Goal: Task Accomplishment & Management: Manage account settings

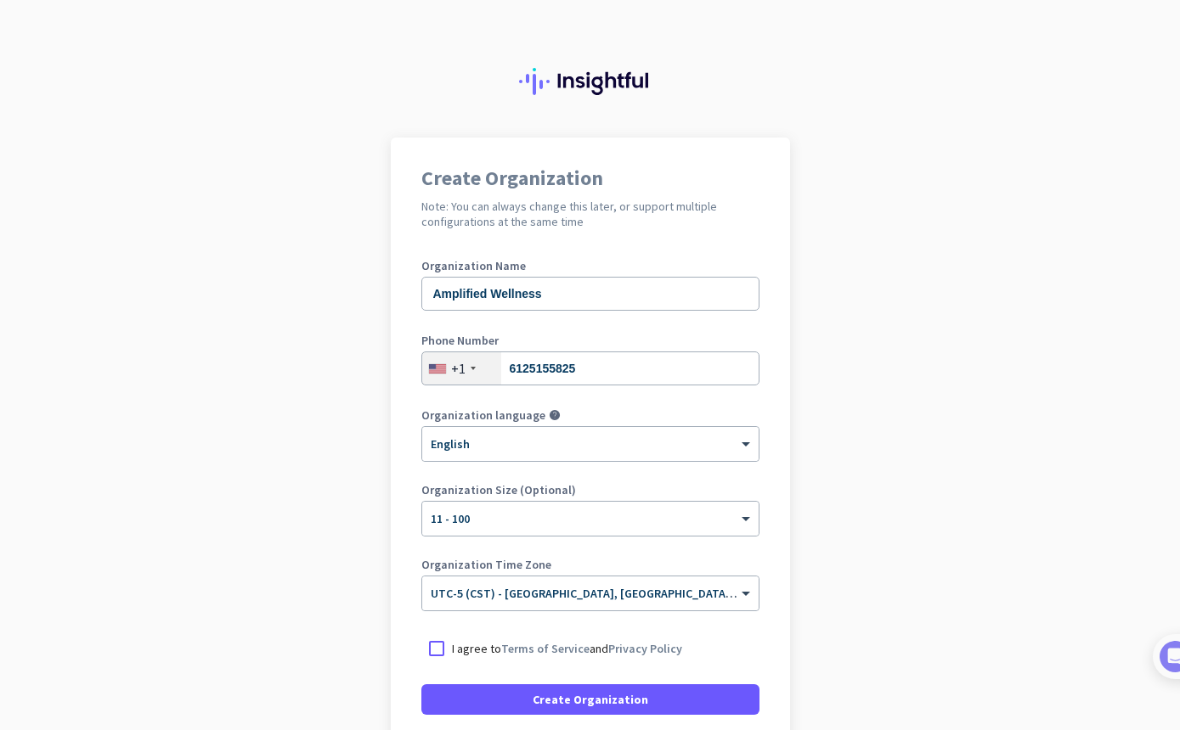
click at [476, 647] on p "I agree to Terms of Service and Privacy Policy" at bounding box center [567, 648] width 230 height 17
click at [0, 0] on input "I agree to Terms of Service and Privacy Policy" at bounding box center [0, 0] width 0 height 0
click at [657, 585] on input "text" at bounding box center [573, 588] width 285 height 13
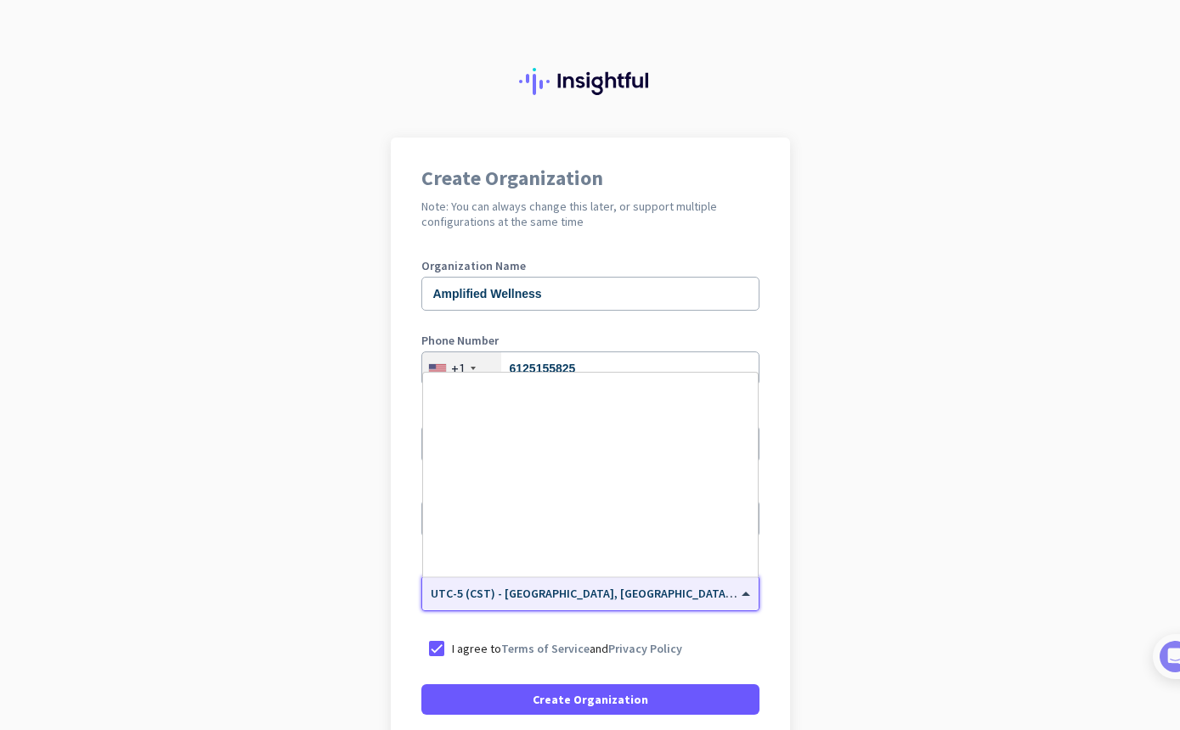
scroll to position [841, 0]
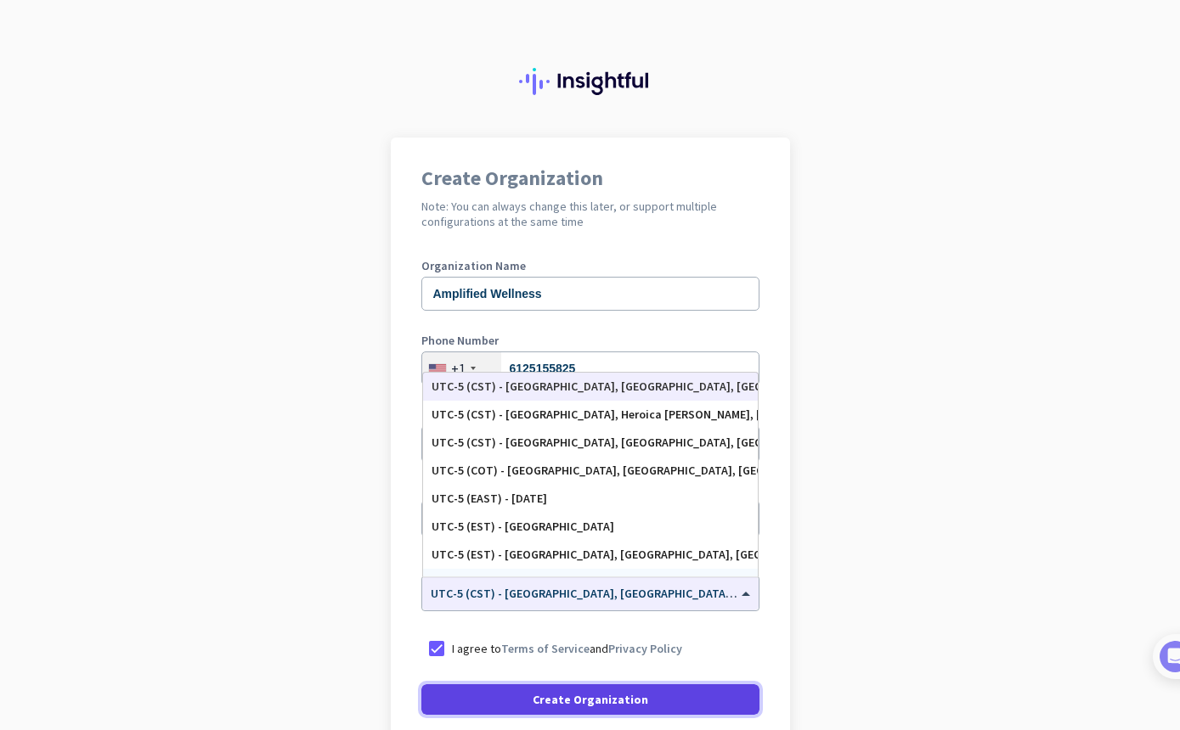
click at [675, 689] on span at bounding box center [590, 699] width 338 height 41
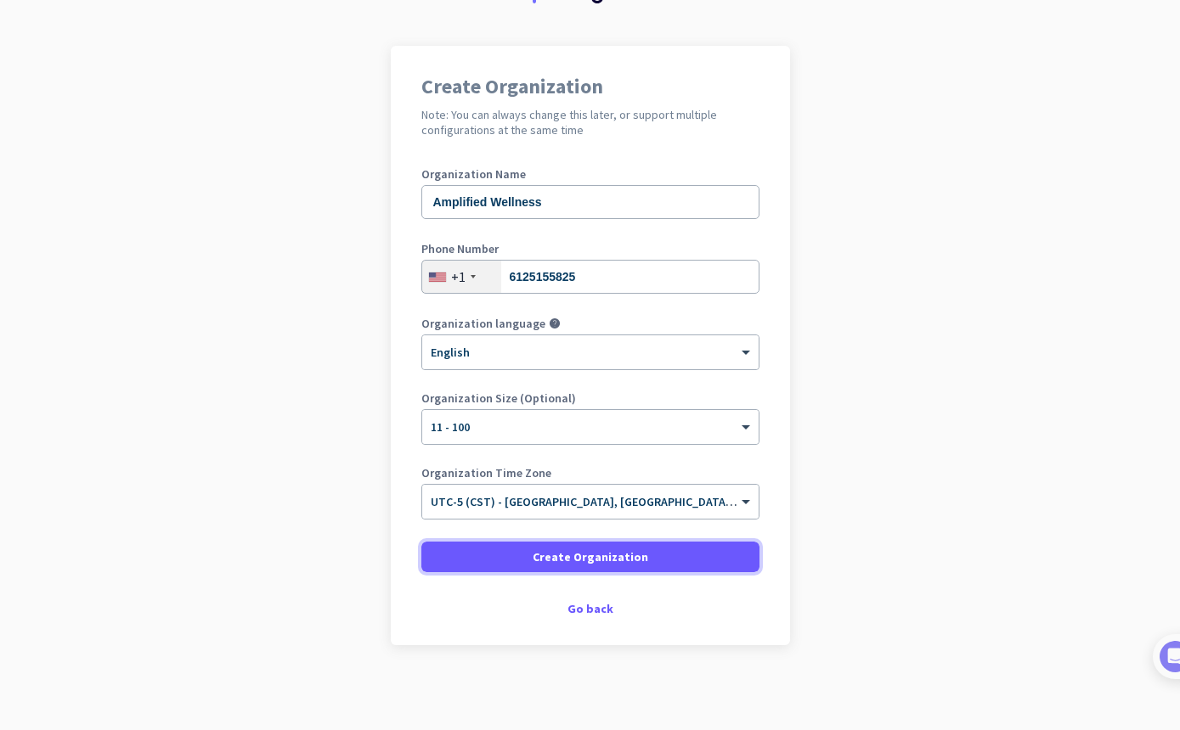
scroll to position [92, 0]
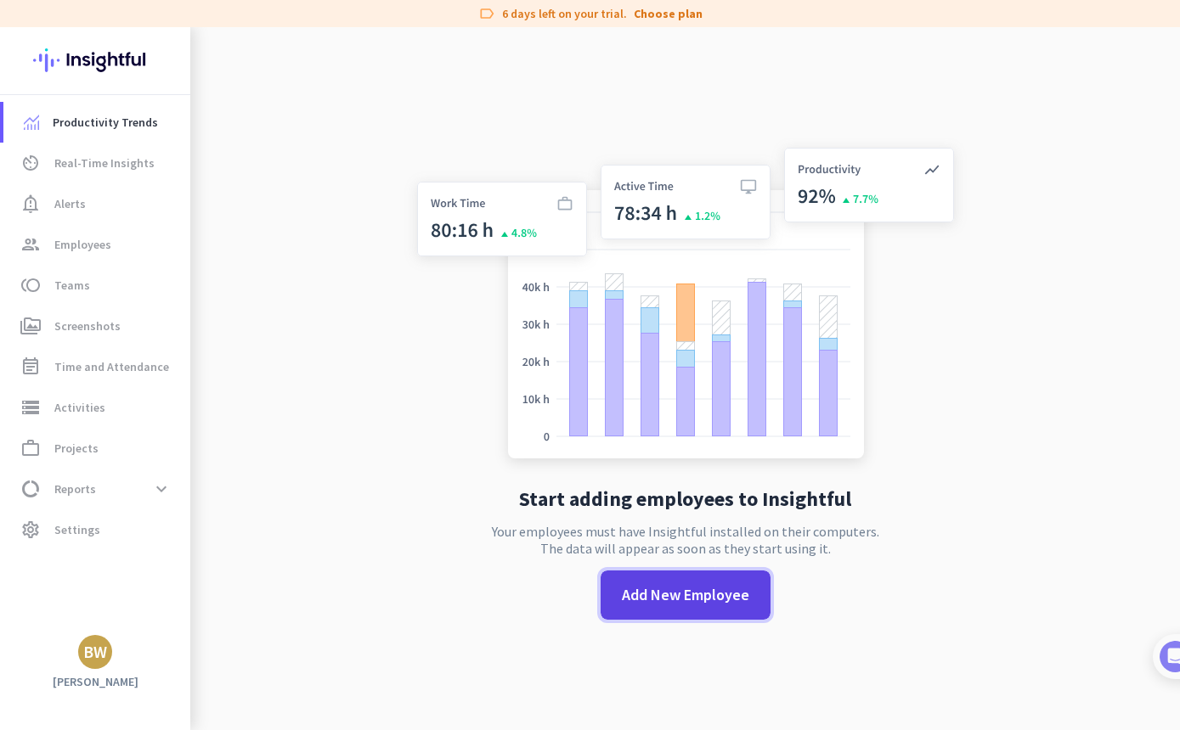
click at [706, 600] on span "Add New Employee" at bounding box center [685, 595] width 127 height 22
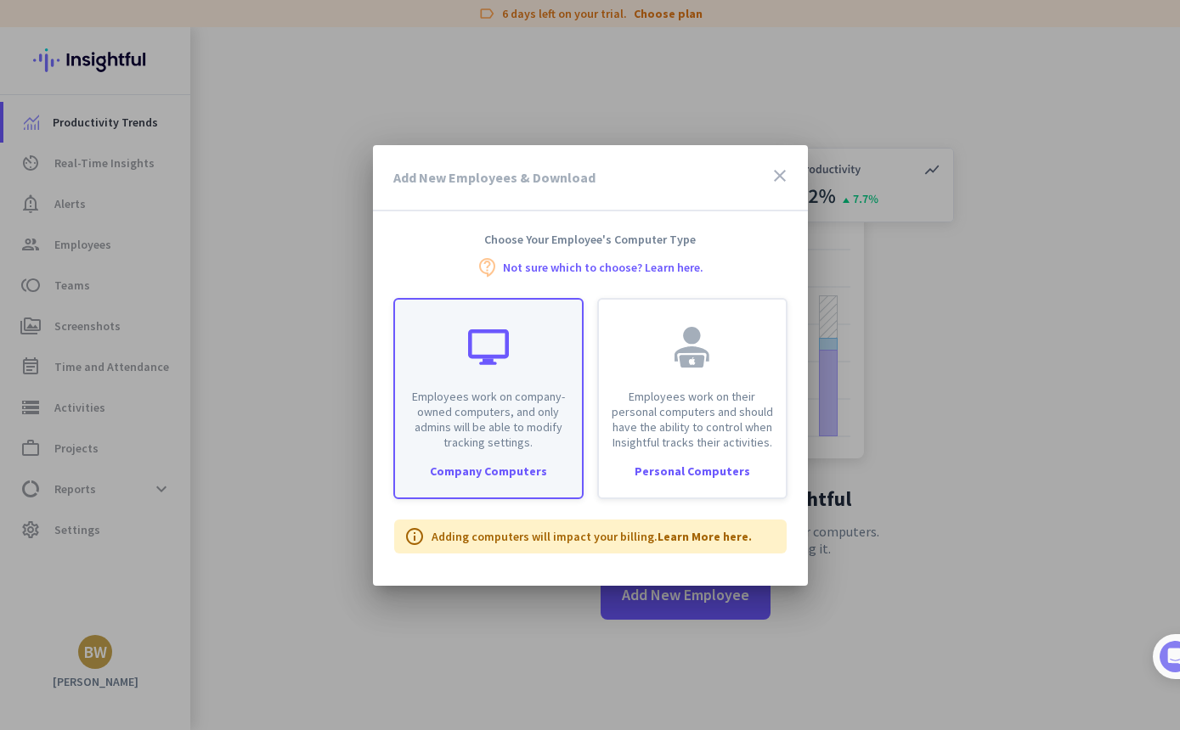
click at [493, 331] on div at bounding box center [488, 347] width 41 height 41
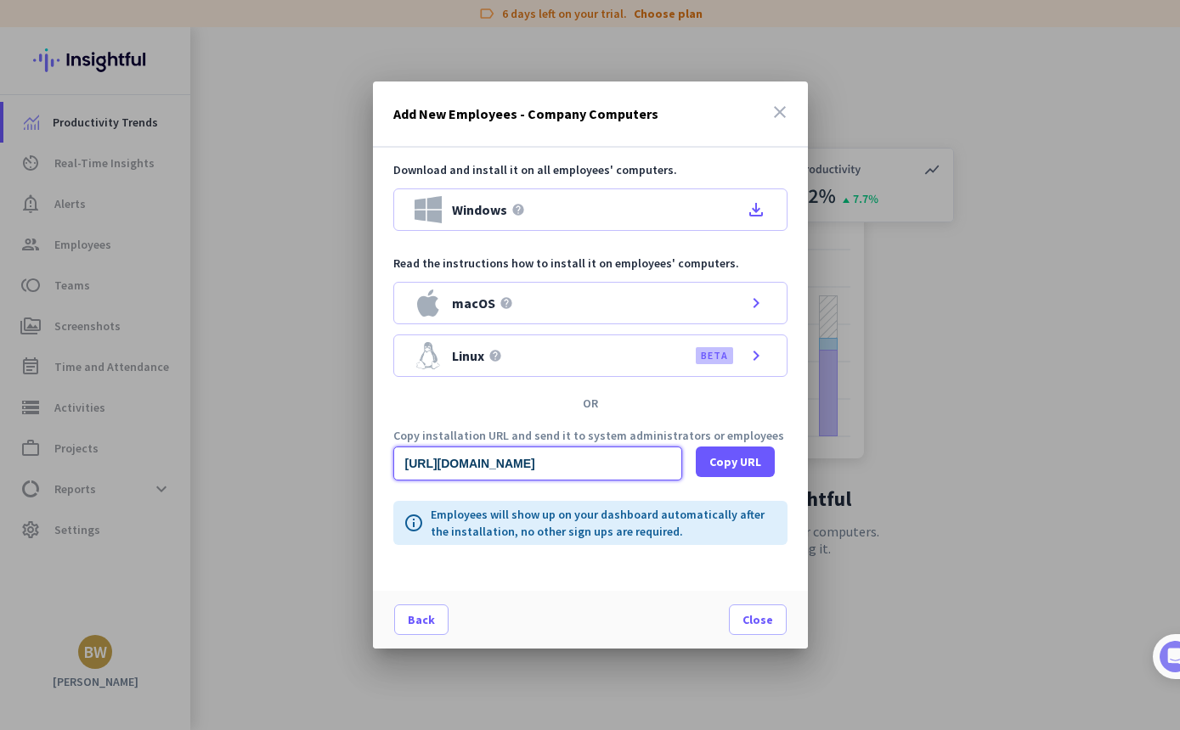
scroll to position [0, 1841]
drag, startPoint x: 582, startPoint y: 463, endPoint x: 775, endPoint y: 478, distance: 193.4
click at [682, 478] on input "[URL][DOMAIN_NAME]" at bounding box center [537, 464] width 289 height 34
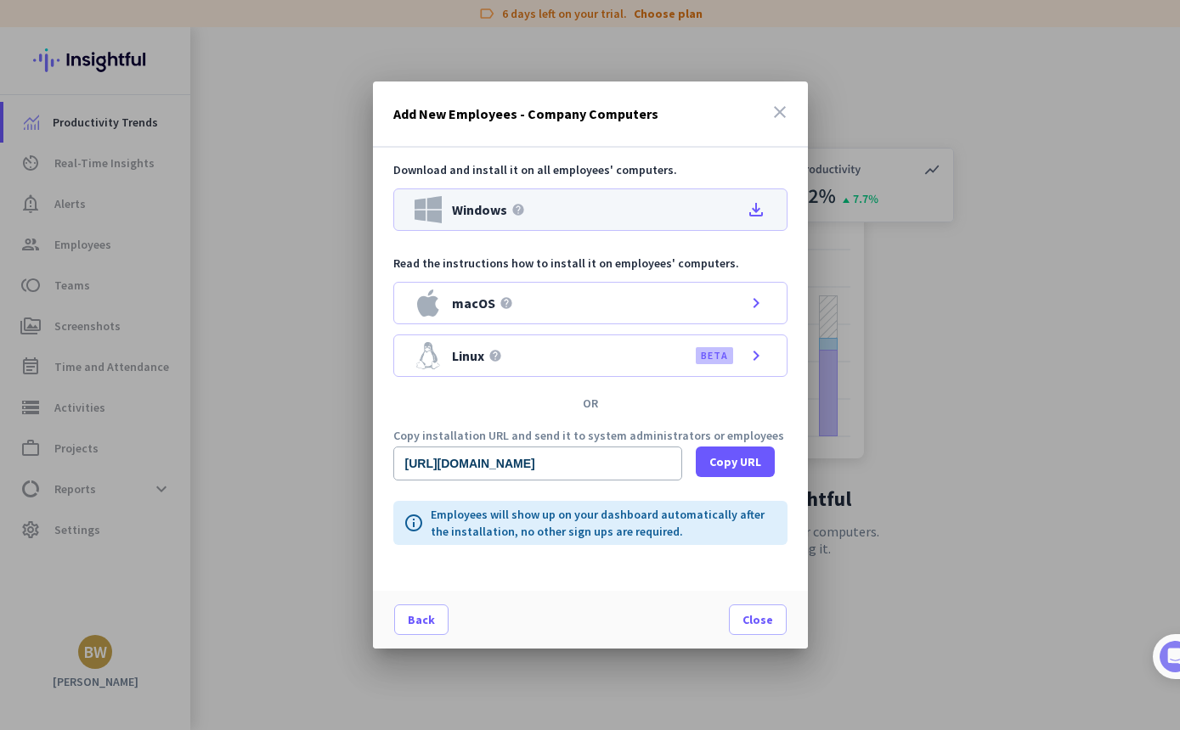
click at [758, 213] on icon "file_download" at bounding box center [756, 210] width 20 height 20
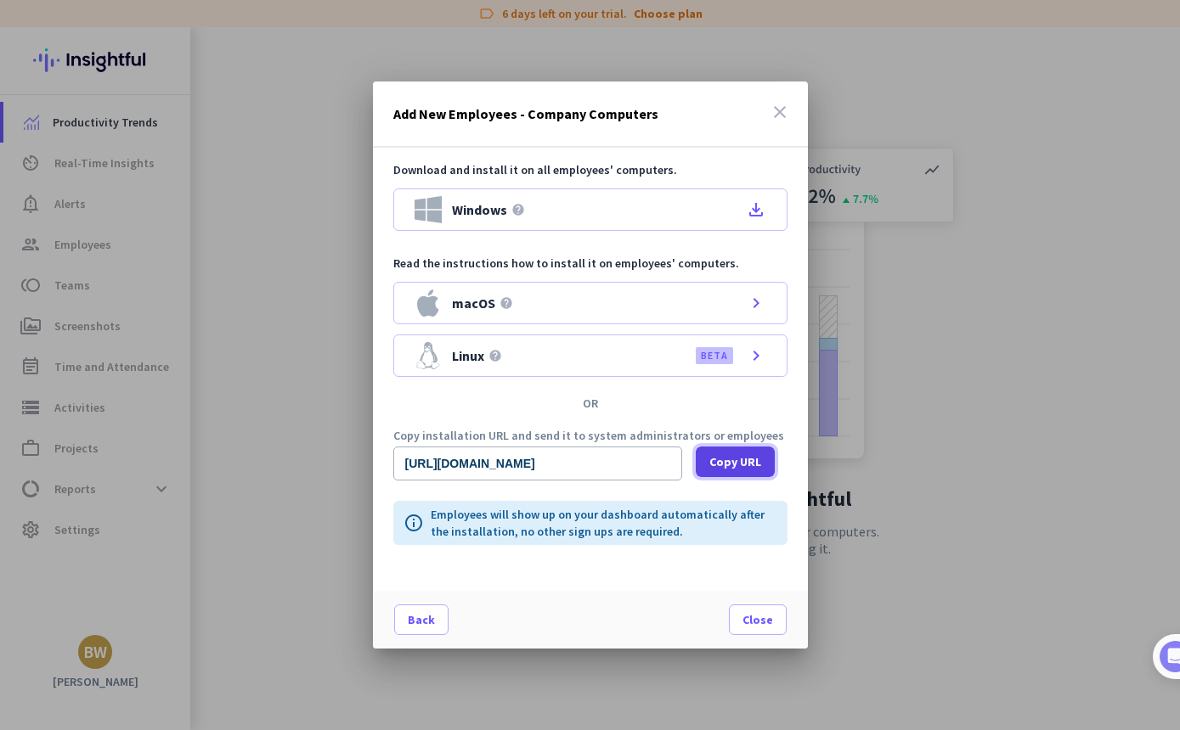
click at [736, 468] on span "Copy URL" at bounding box center [735, 462] width 52 height 17
click at [758, 618] on span "Close" at bounding box center [757, 620] width 31 height 17
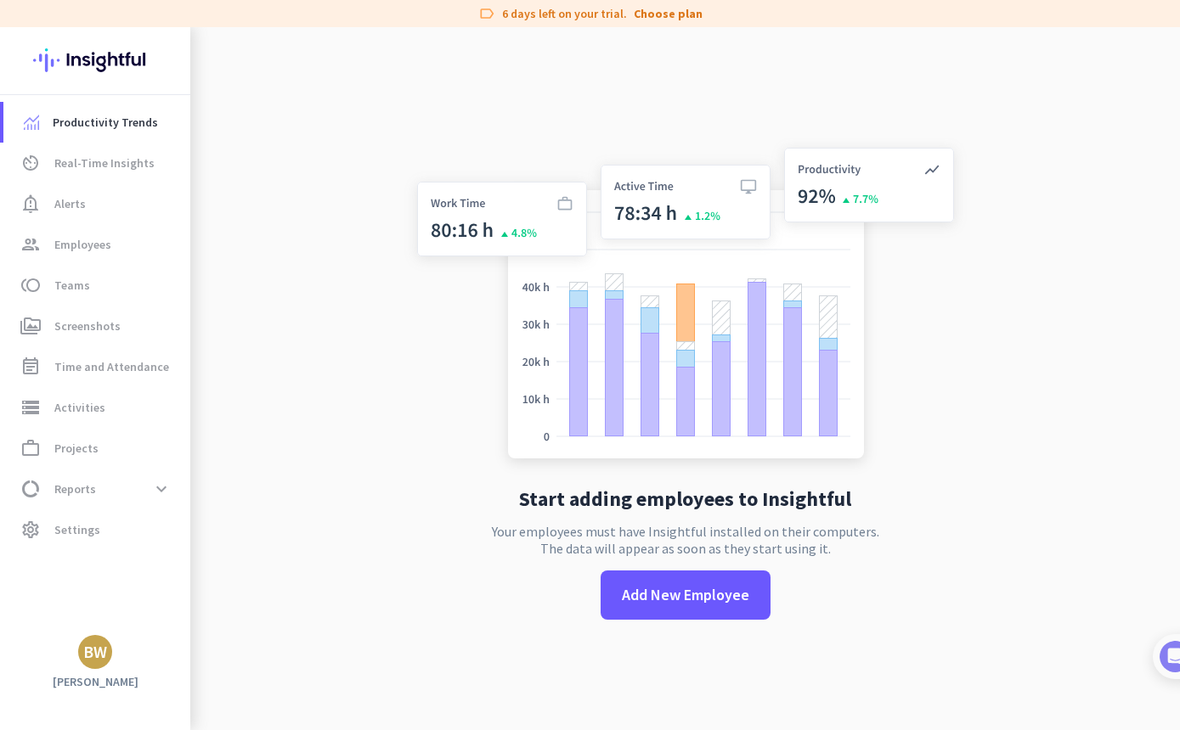
click at [105, 658] on div "BW" at bounding box center [95, 652] width 24 height 17
click at [43, 528] on div at bounding box center [590, 365] width 1180 height 730
click at [38, 530] on icon "settings" at bounding box center [30, 530] width 20 height 20
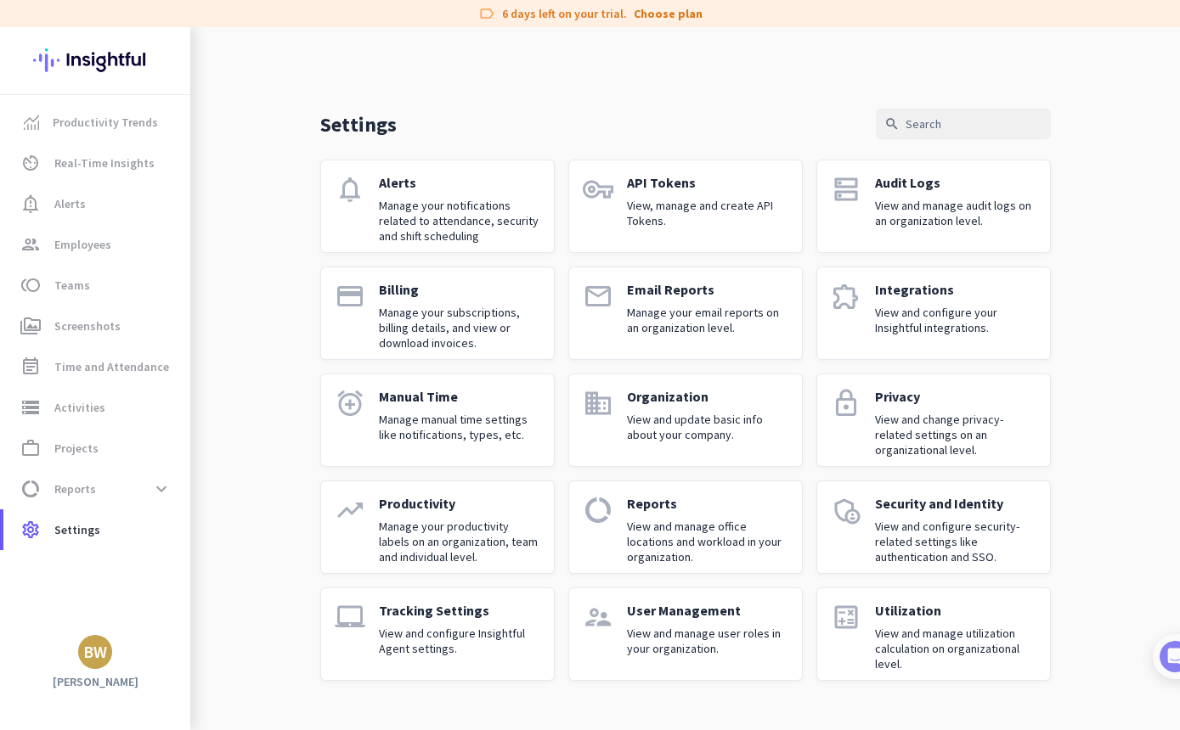
click at [650, 595] on link "supervisor_account User Management View and manage user roles in your organizat…" at bounding box center [685, 634] width 234 height 93
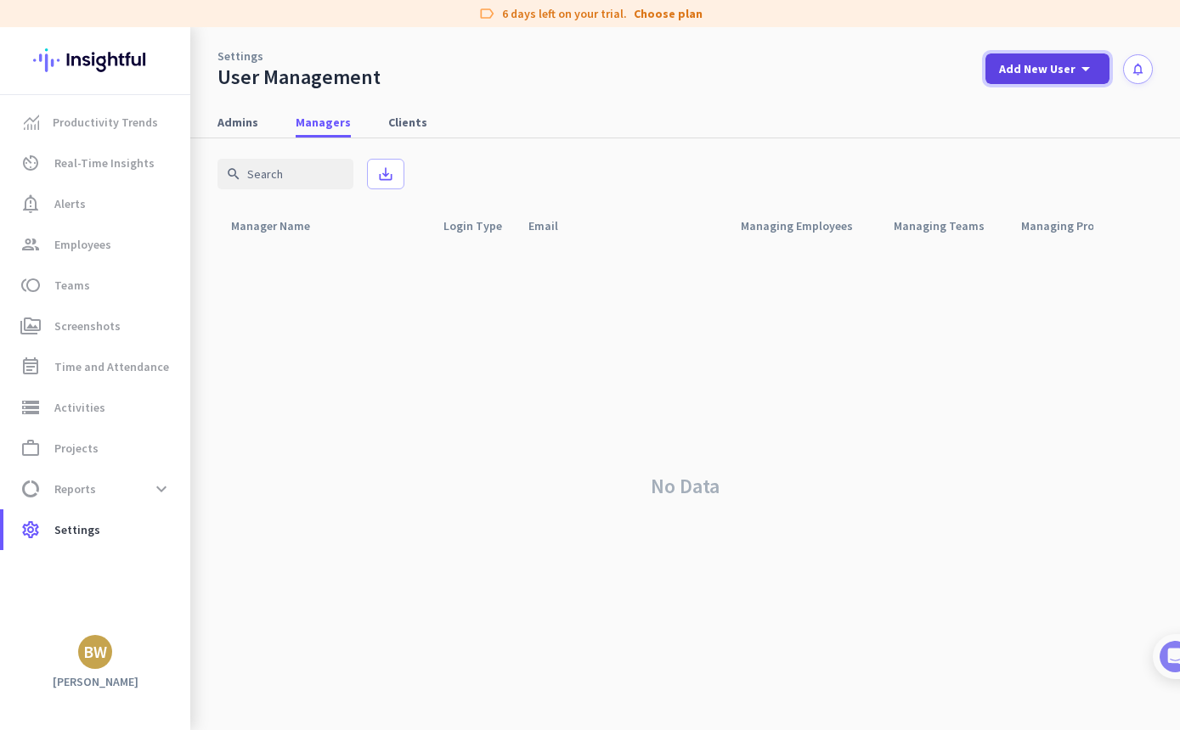
click at [1054, 68] on span "Add New User" at bounding box center [1037, 68] width 76 height 17
click at [1062, 112] on div "Admin" at bounding box center [1046, 106] width 38 height 17
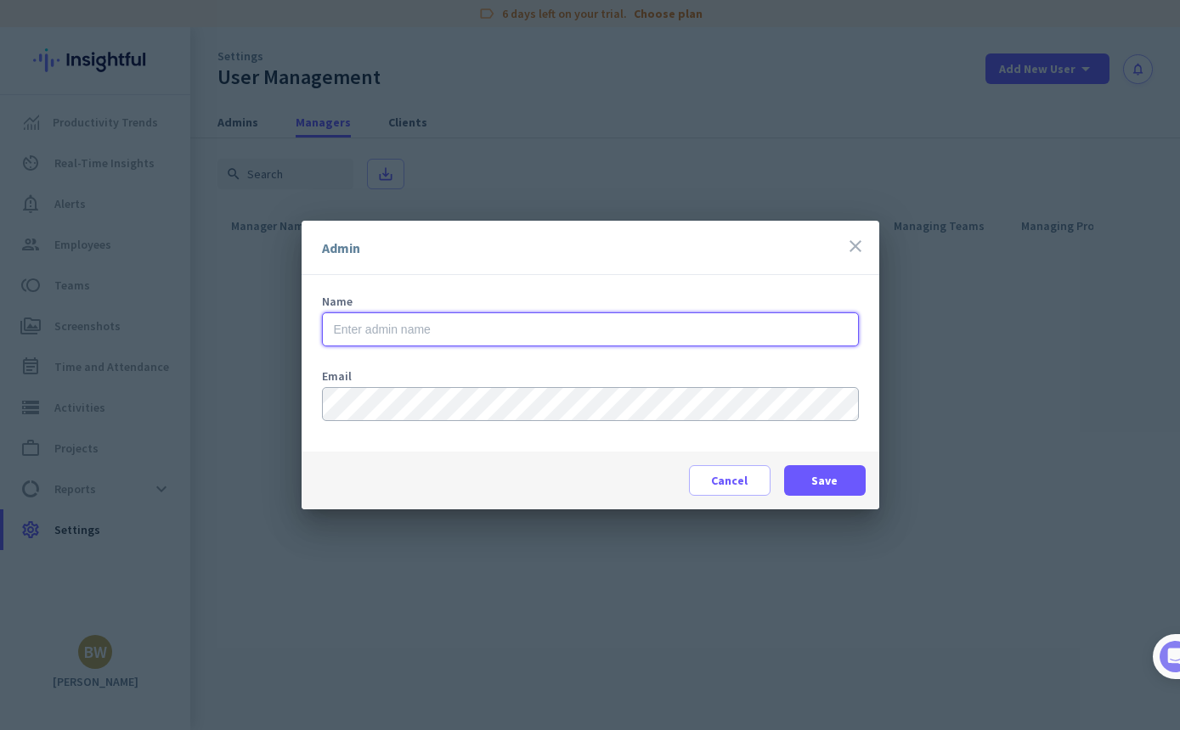
click at [714, 335] on input "text" at bounding box center [590, 330] width 537 height 34
click at [786, 334] on input "[PERSON_NAME]" at bounding box center [590, 330] width 537 height 34
type input "[PERSON_NAME]"
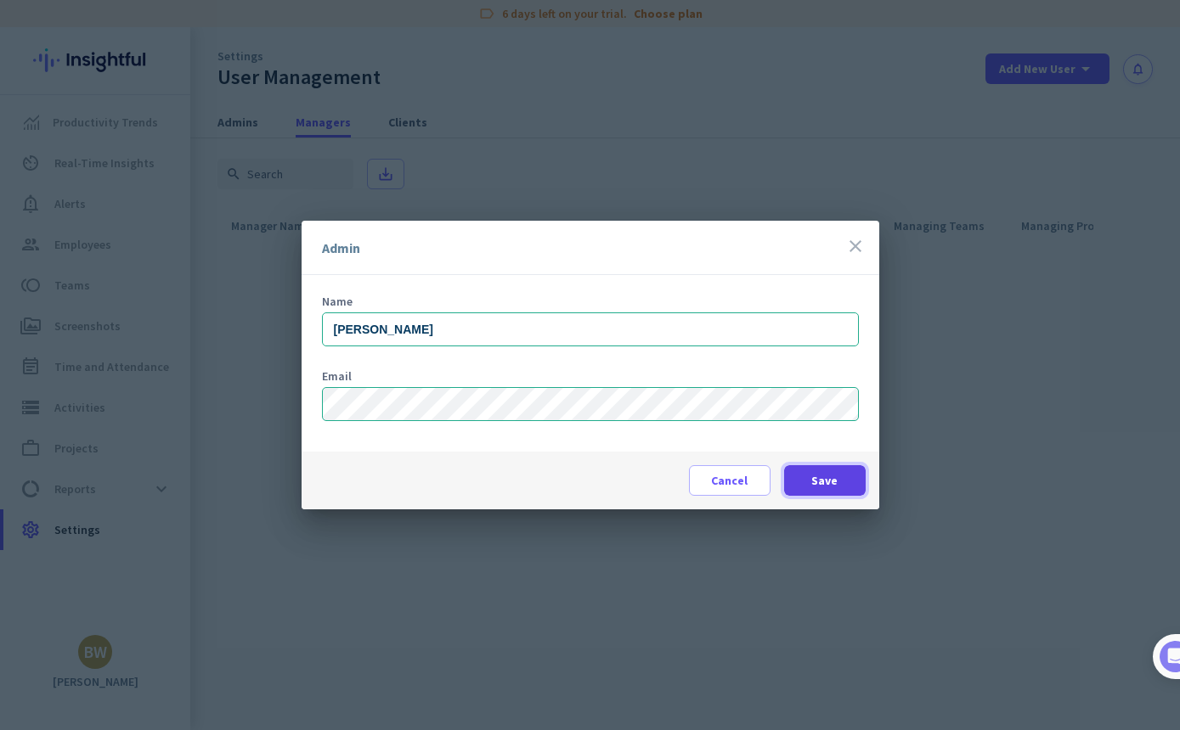
click at [833, 469] on span at bounding box center [825, 480] width 82 height 41
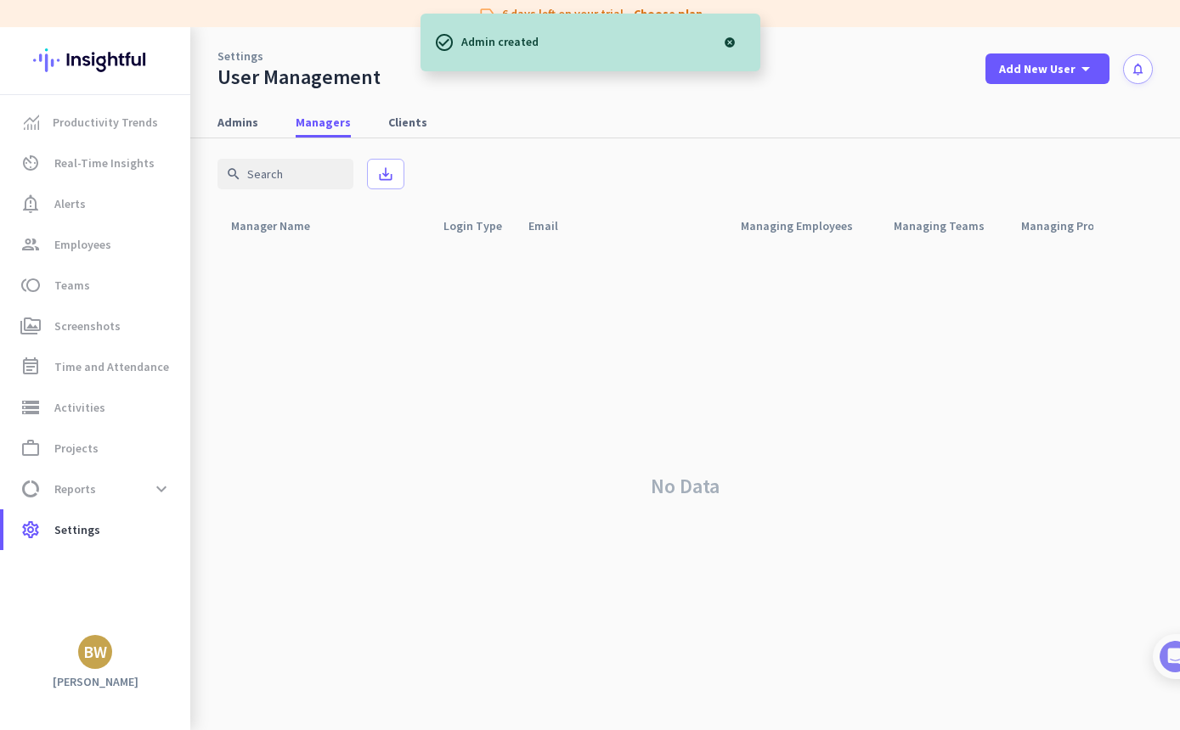
click at [731, 45] on div at bounding box center [730, 42] width 34 height 34
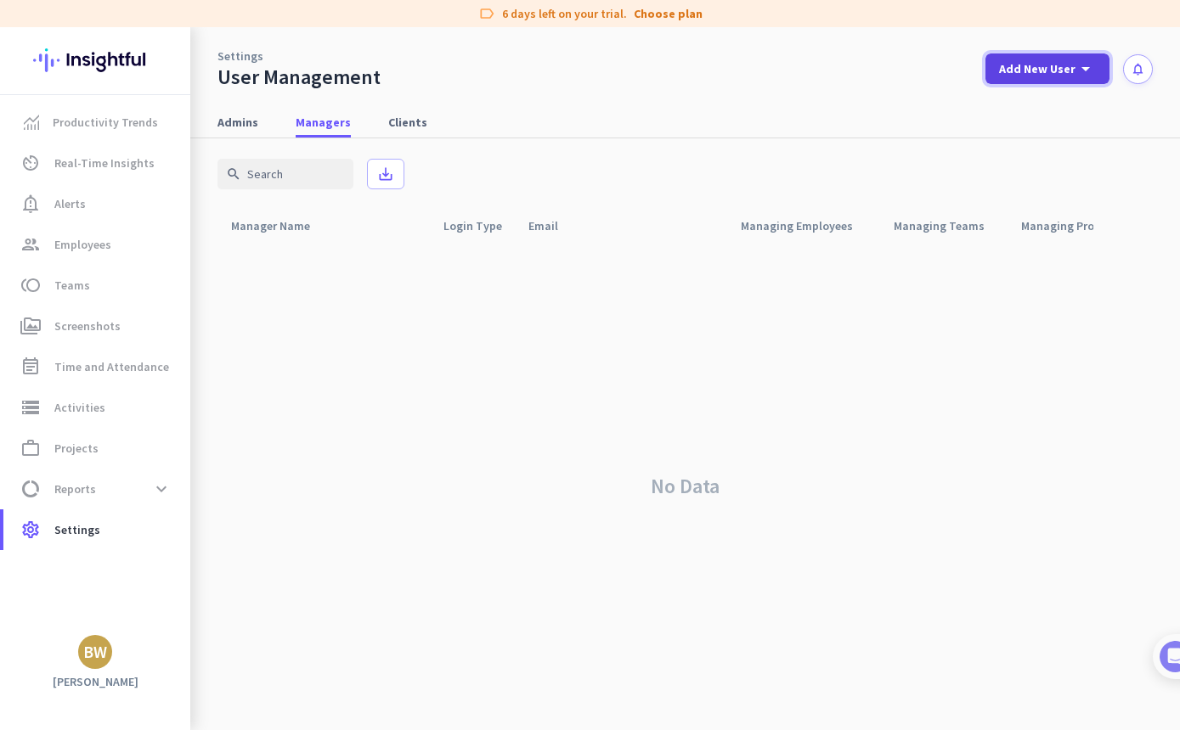
click at [1068, 70] on span "Add New User" at bounding box center [1037, 68] width 76 height 17
click at [815, 167] on div at bounding box center [590, 365] width 1180 height 730
click at [418, 127] on span "Clients" at bounding box center [407, 122] width 39 height 17
click at [256, 121] on span "Admins" at bounding box center [237, 122] width 41 height 17
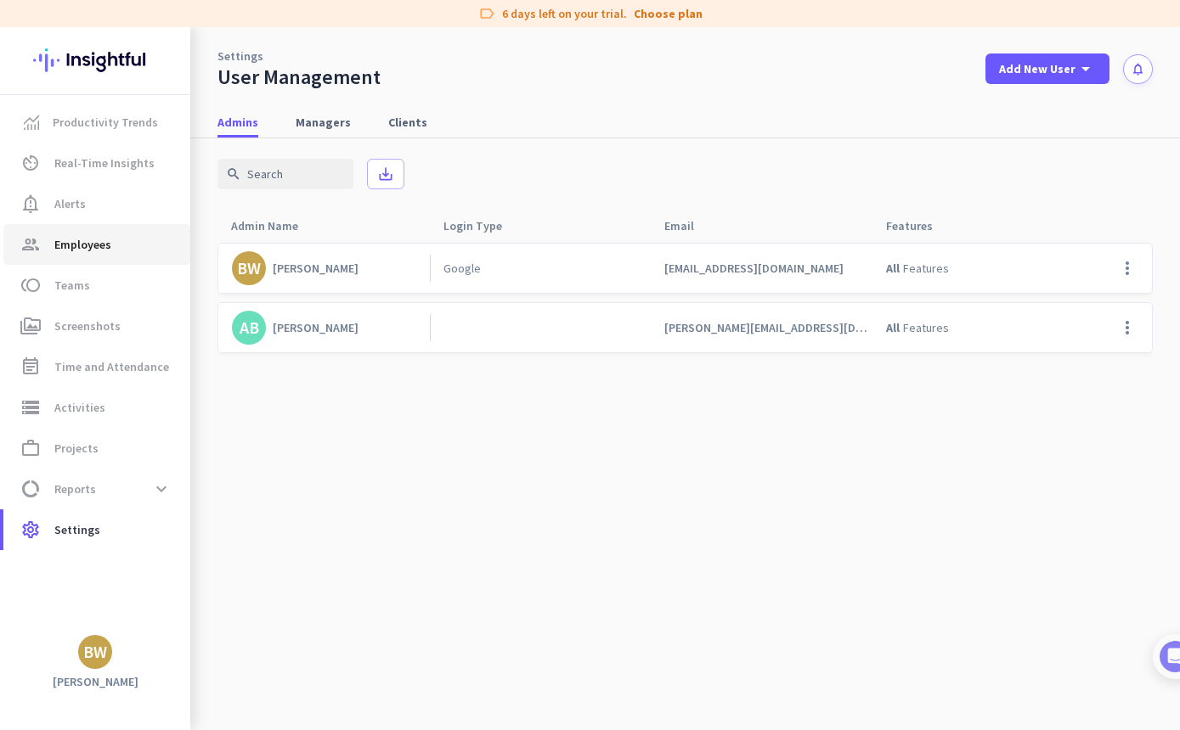
click at [108, 242] on span "Employees" at bounding box center [82, 244] width 57 height 20
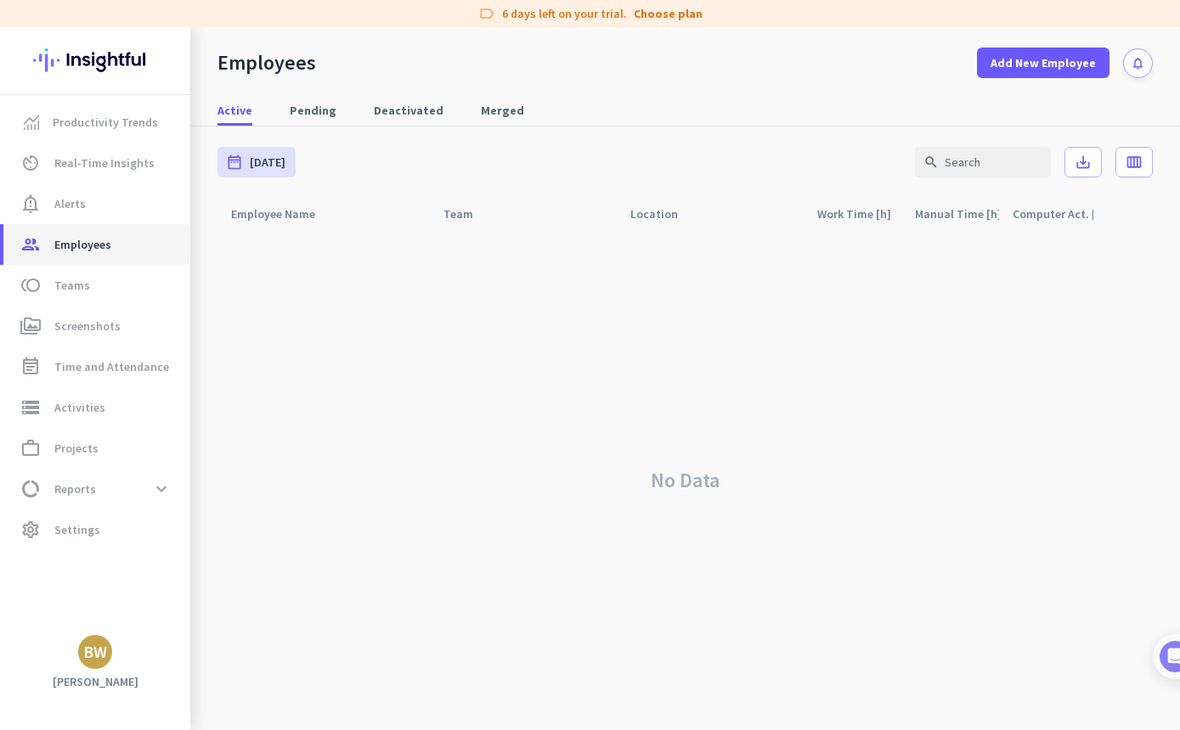
scroll to position [0, 65]
click at [1025, 75] on span at bounding box center [1043, 62] width 132 height 41
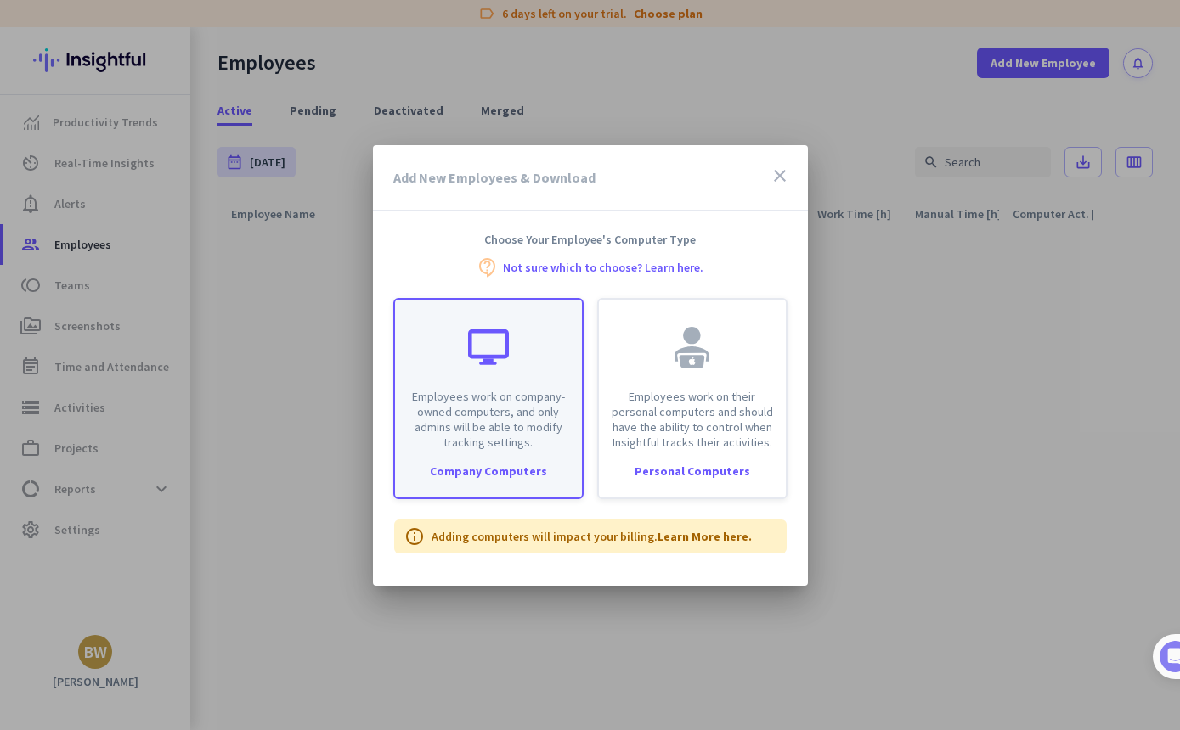
click at [515, 466] on div "Company Computers" at bounding box center [488, 471] width 187 height 12
